Goal: Information Seeking & Learning: Find specific page/section

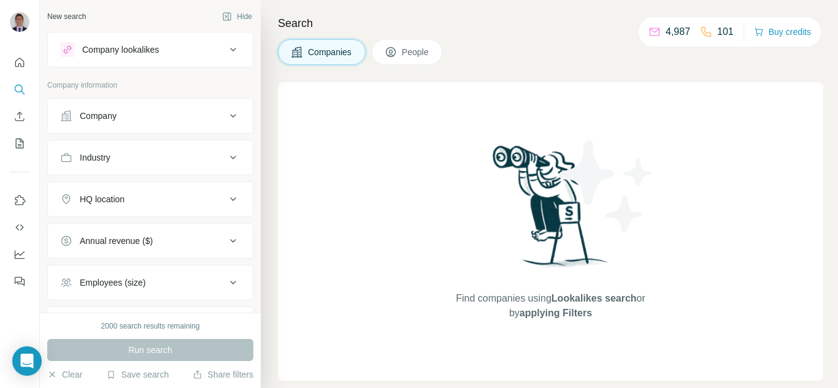
click at [401, 55] on button "People" at bounding box center [407, 52] width 71 height 26
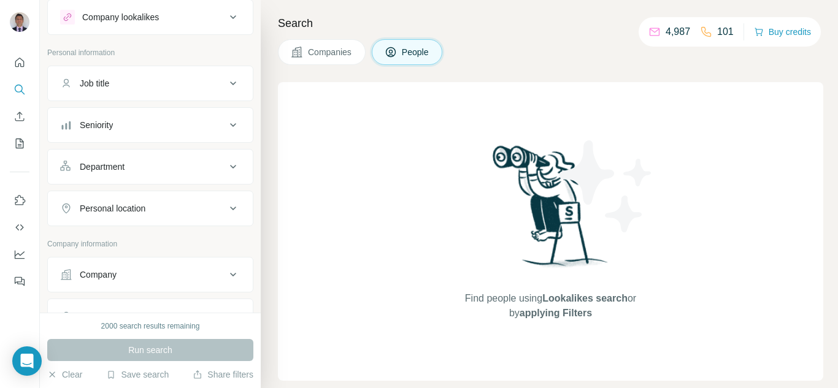
scroll to position [61, 0]
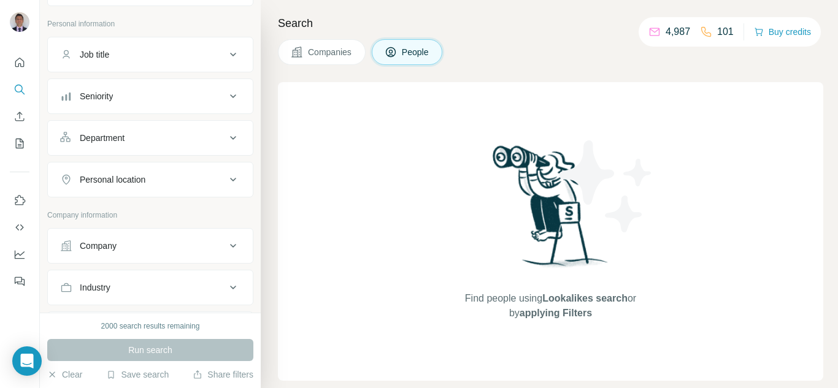
click at [128, 242] on div "Company" at bounding box center [143, 246] width 166 height 12
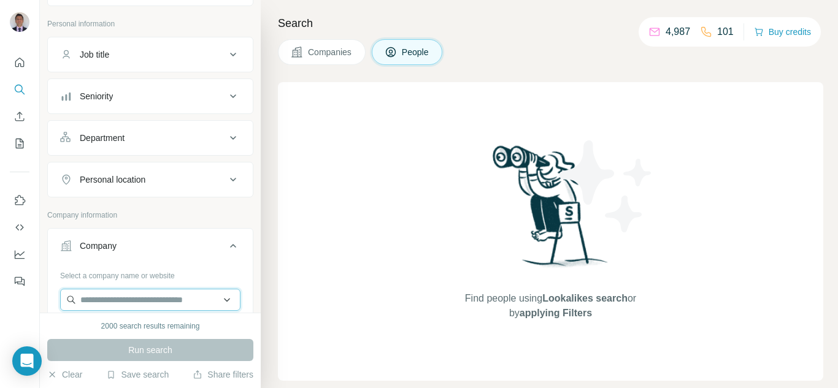
click at [123, 305] on input "text" at bounding box center [150, 300] width 180 height 22
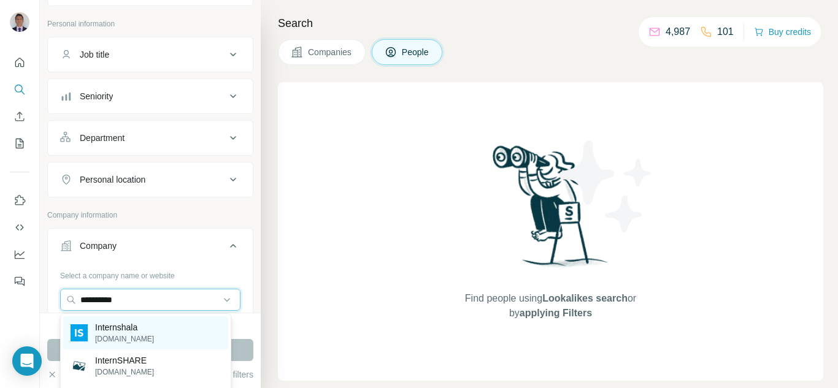
type input "**********"
click at [111, 330] on p "Internshala" at bounding box center [124, 328] width 59 height 12
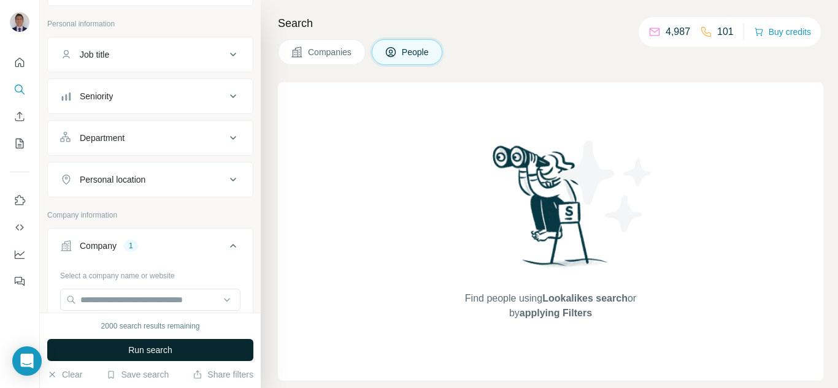
click at [131, 344] on button "Run search" at bounding box center [150, 350] width 206 height 22
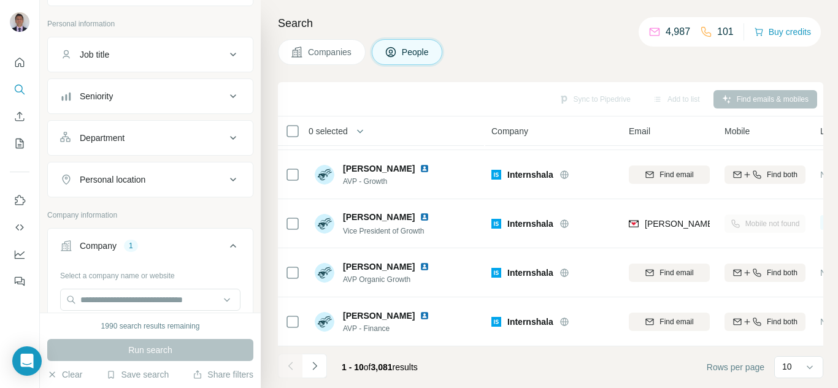
scroll to position [296, 0]
click at [809, 366] on icon at bounding box center [810, 367] width 12 height 12
click at [785, 279] on div "60" at bounding box center [798, 269] width 43 height 22
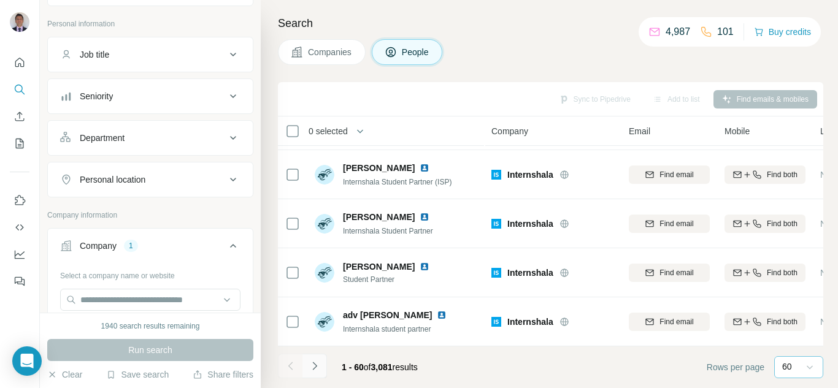
click at [315, 366] on icon "Navigate to next page" at bounding box center [315, 366] width 12 height 12
click at [312, 367] on icon "Navigate to next page" at bounding box center [315, 366] width 12 height 12
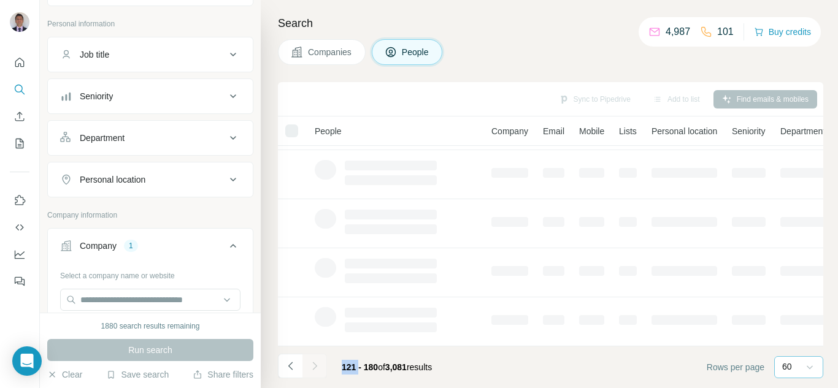
click at [312, 367] on div at bounding box center [314, 366] width 25 height 25
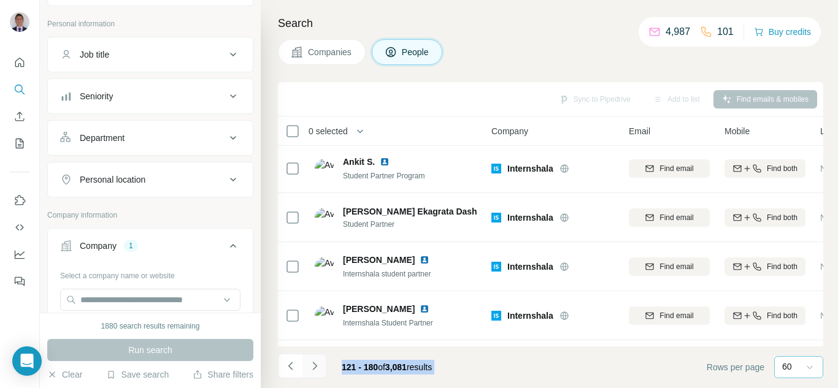
scroll to position [2751, 0]
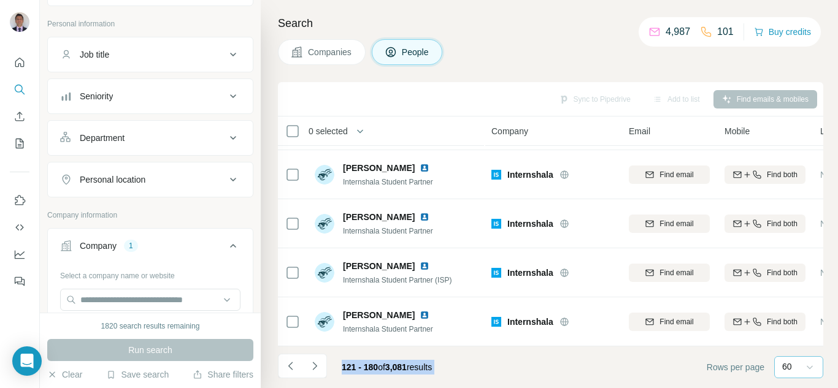
click at [319, 365] on icon "Navigate to next page" at bounding box center [315, 366] width 12 height 12
click at [312, 369] on icon "Navigate to next page" at bounding box center [315, 366] width 12 height 12
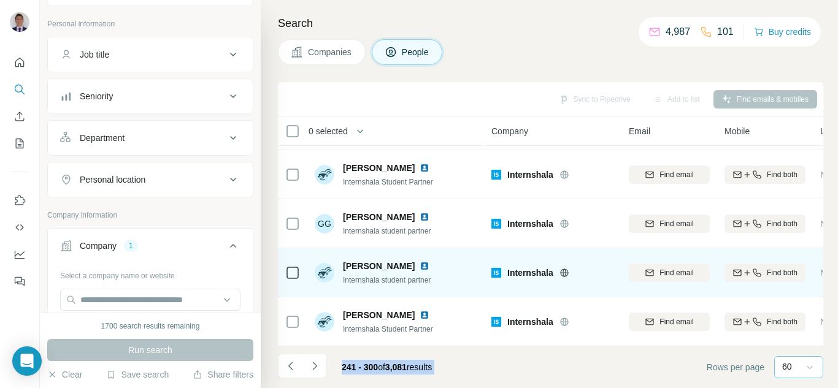
scroll to position [2505, 0]
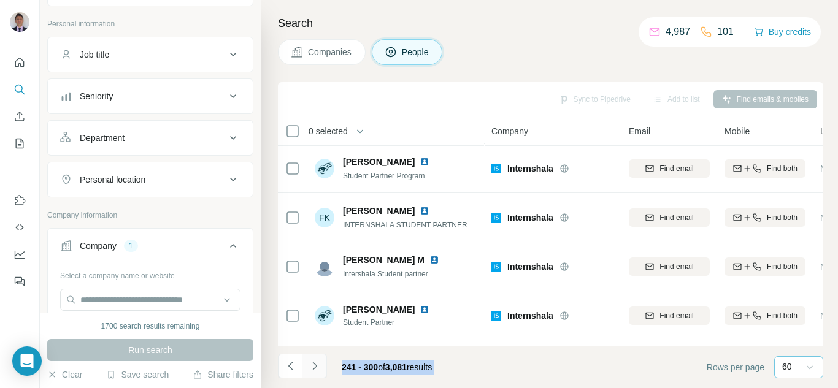
click at [310, 366] on icon "Navigate to next page" at bounding box center [315, 366] width 12 height 12
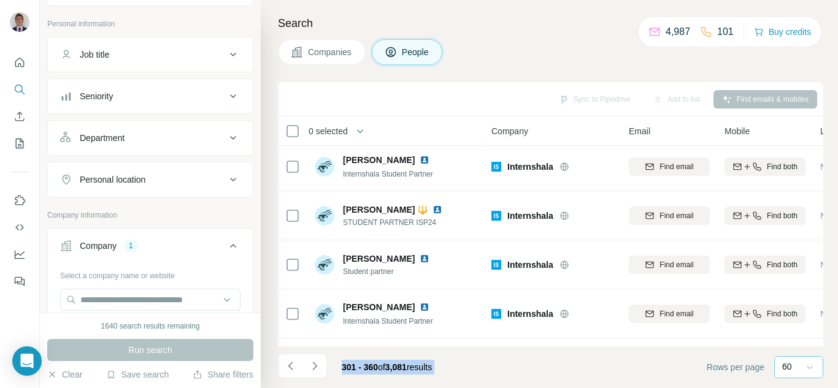
scroll to position [2751, 0]
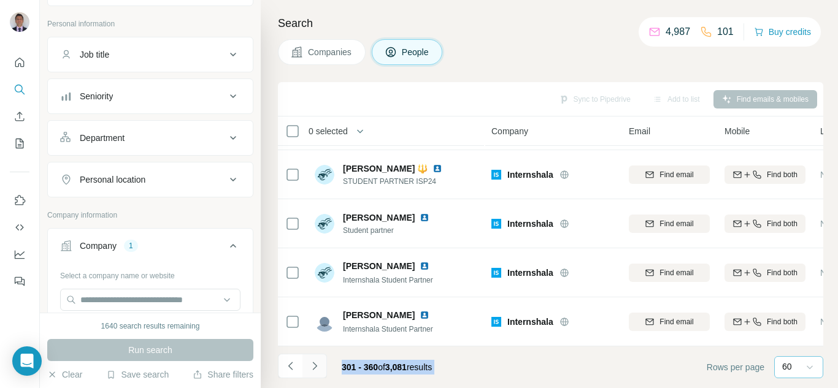
click at [319, 365] on icon "Navigate to next page" at bounding box center [315, 366] width 12 height 12
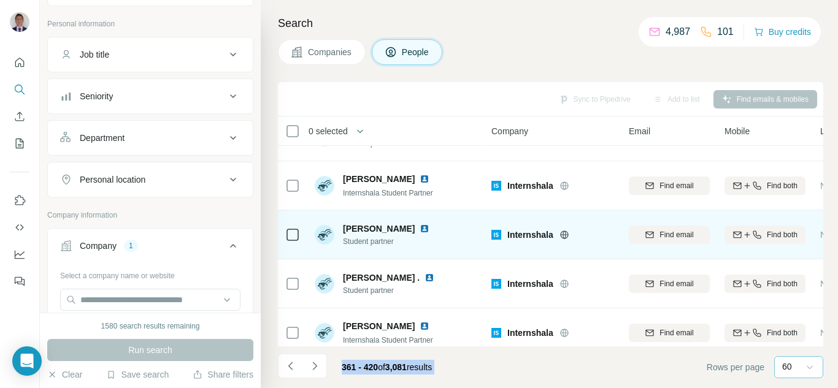
scroll to position [2137, 0]
